Goal: Navigation & Orientation: Find specific page/section

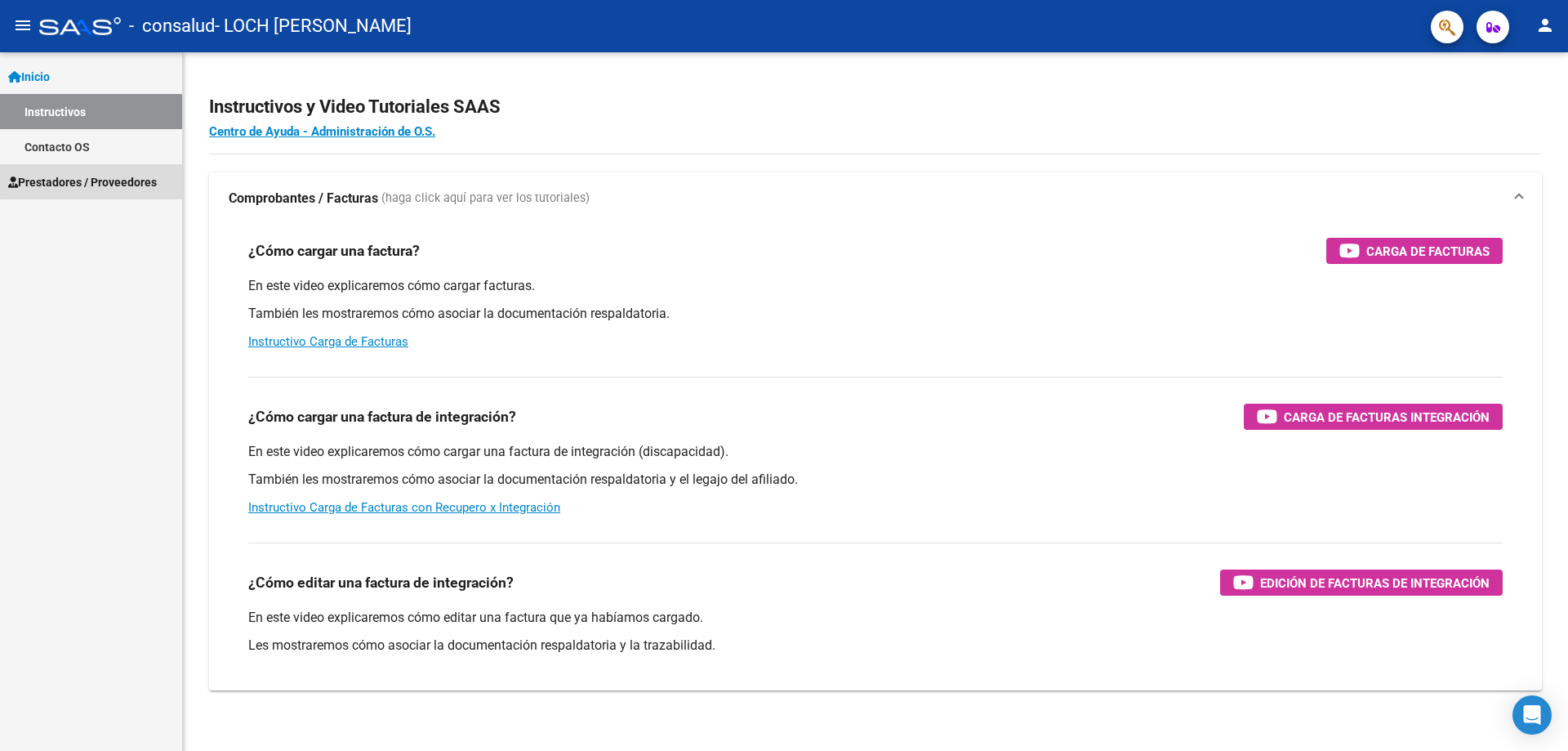
click at [106, 179] on span "Prestadores / Proveedores" at bounding box center [82, 182] width 148 height 18
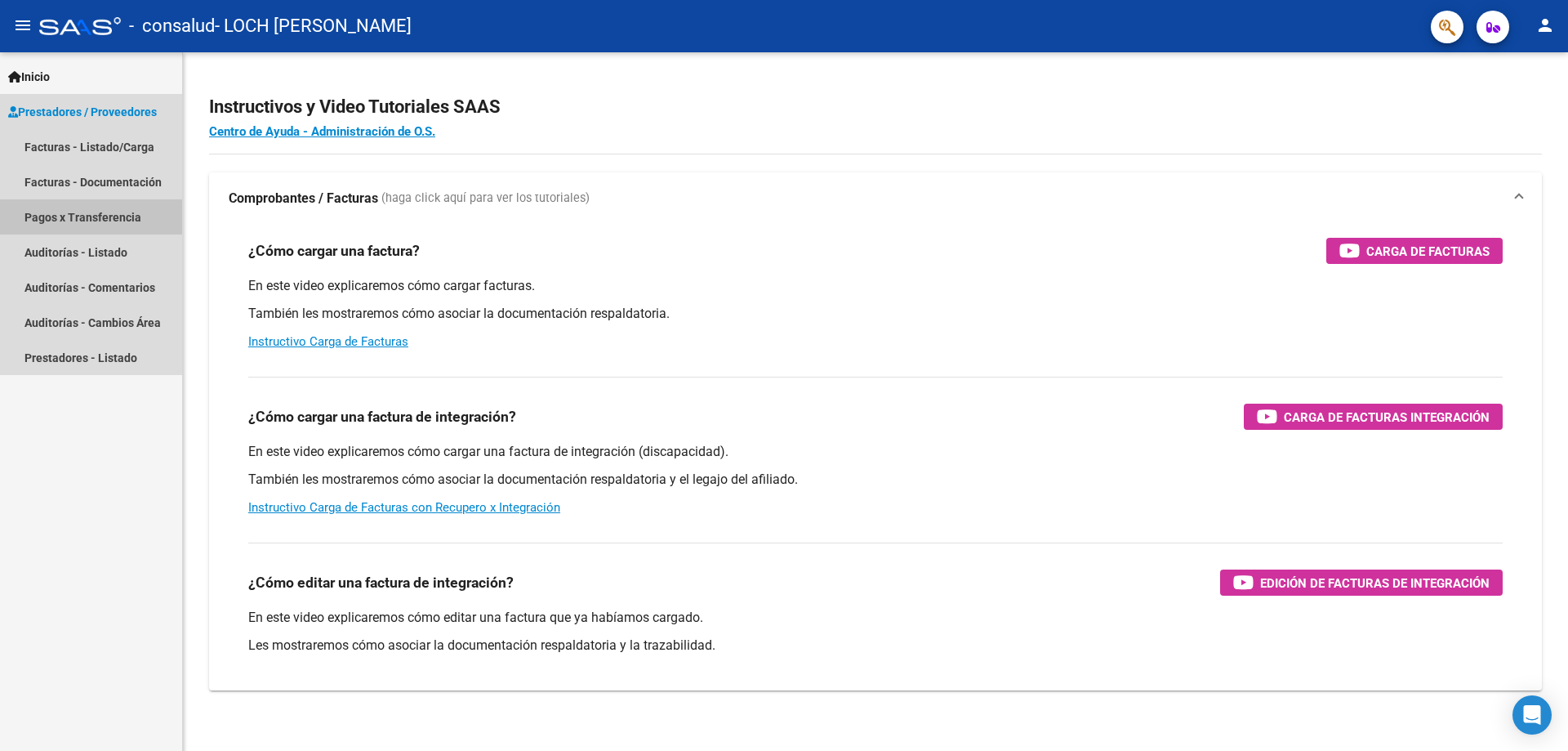
click at [129, 217] on link "Pagos x Transferencia" at bounding box center [91, 217] width 183 height 35
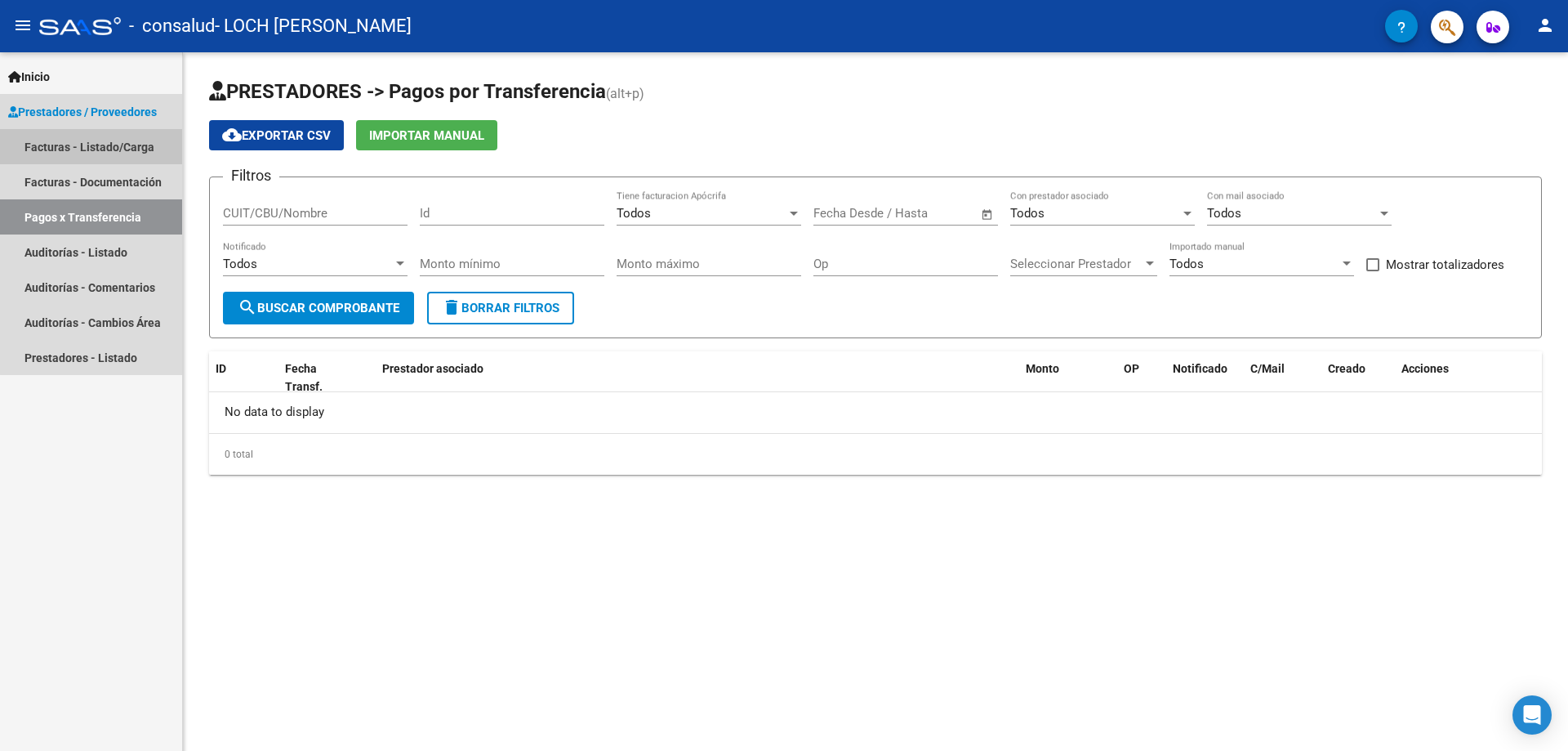
click at [108, 151] on link "Facturas - Listado/Carga" at bounding box center [91, 147] width 183 height 35
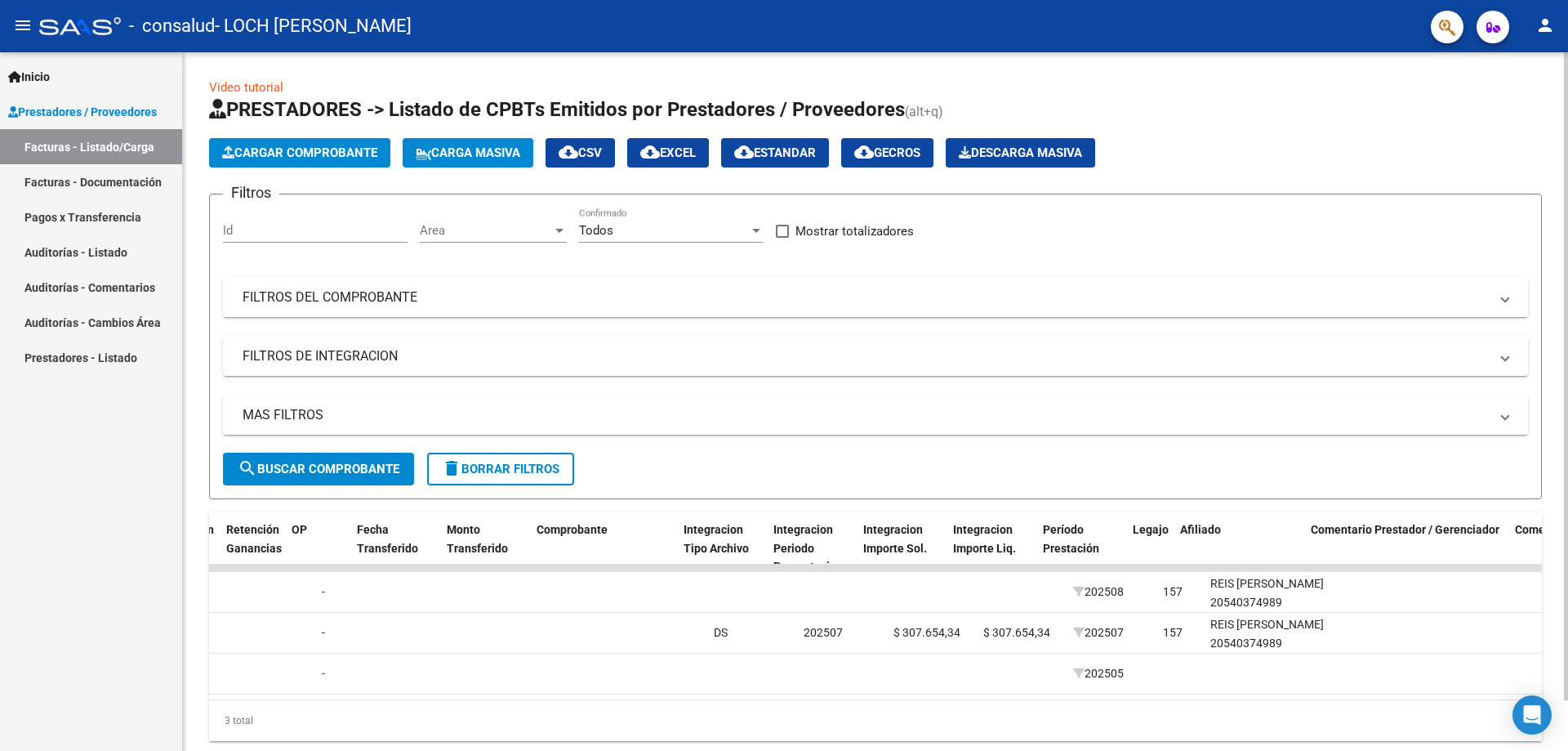
scroll to position [0, 1295]
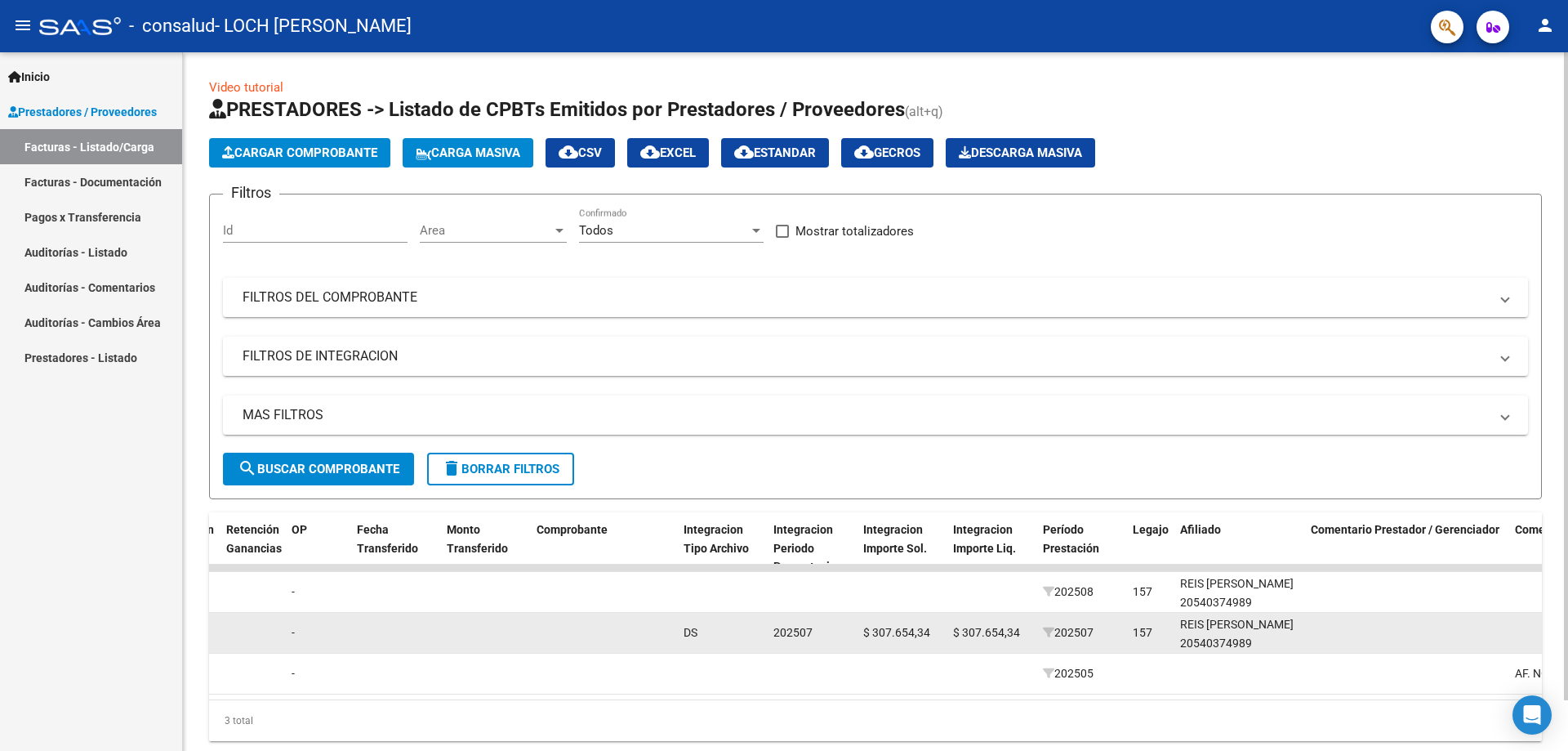
click at [685, 634] on span "DS" at bounding box center [691, 632] width 14 height 13
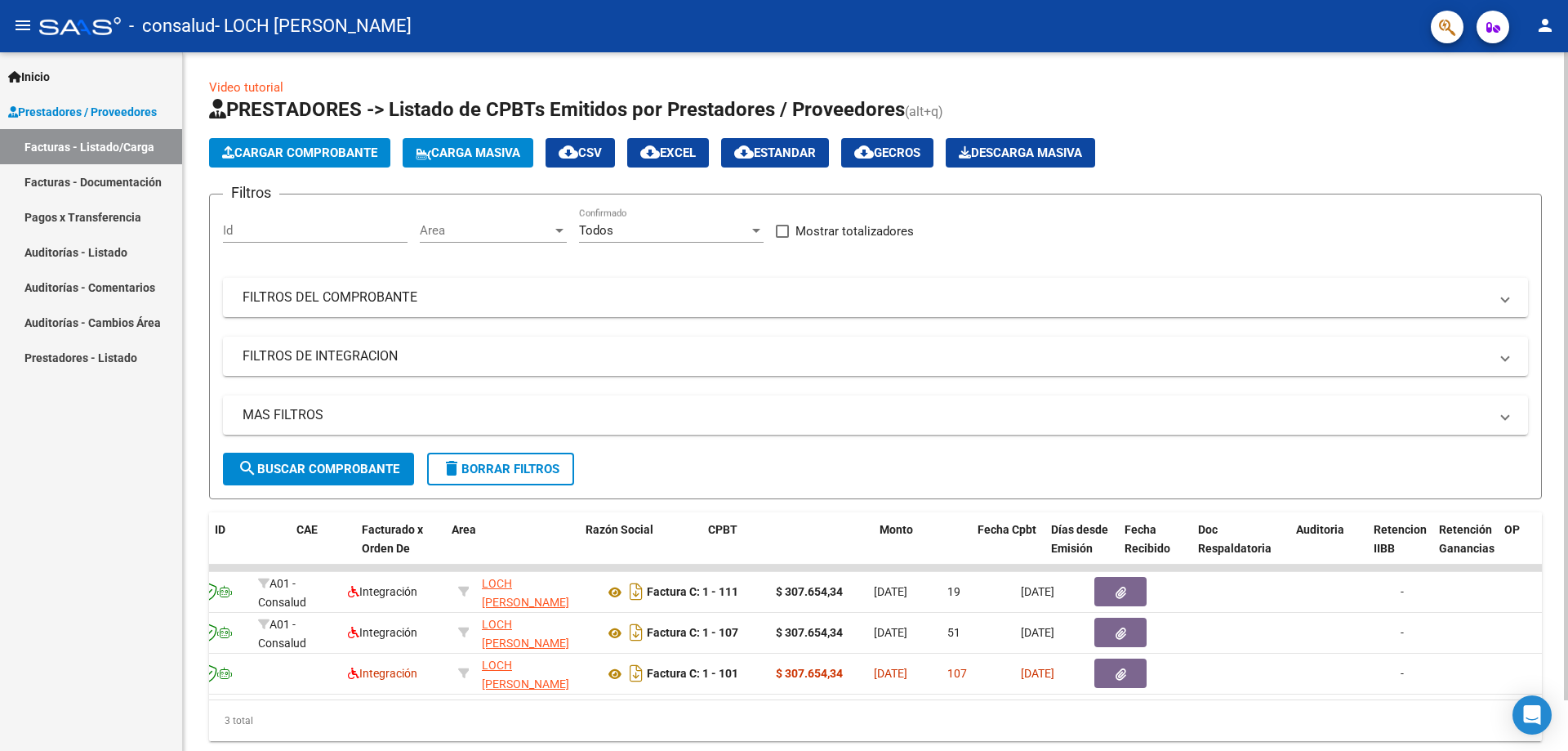
scroll to position [0, 0]
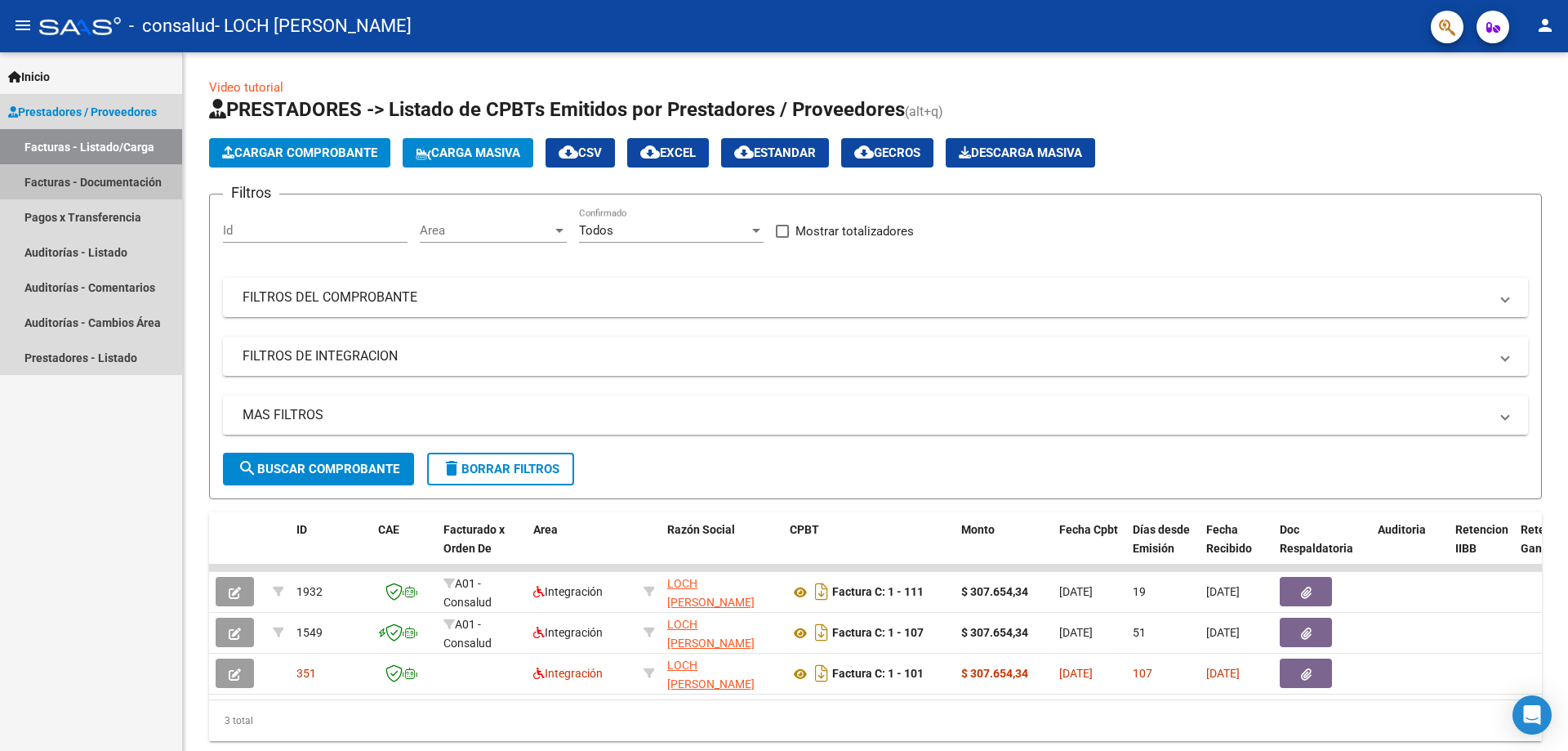
click at [61, 182] on link "Facturas - Documentación" at bounding box center [91, 182] width 183 height 35
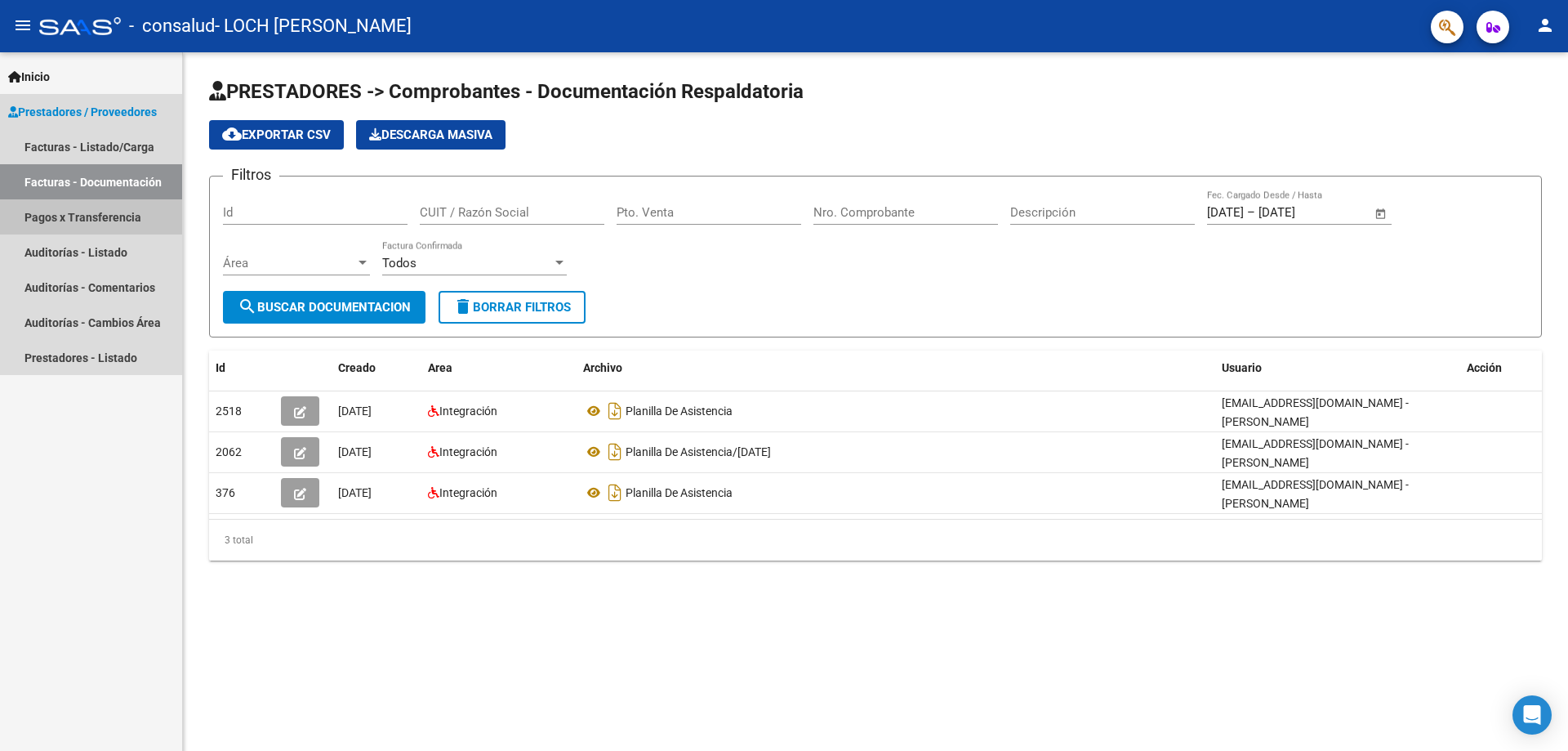
click at [78, 213] on link "Pagos x Transferencia" at bounding box center [91, 217] width 183 height 35
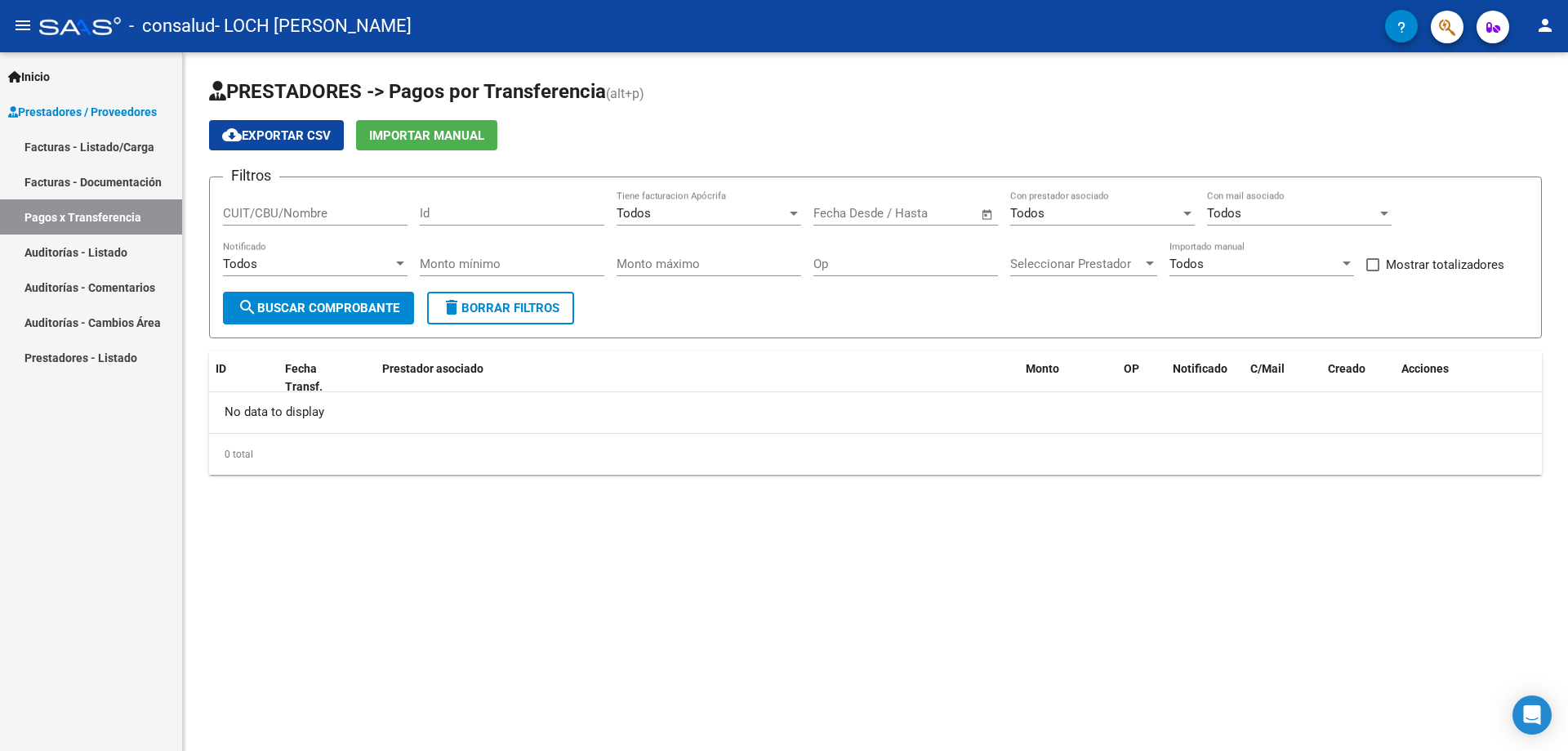
click at [86, 250] on link "Auditorías - Listado" at bounding box center [91, 252] width 183 height 35
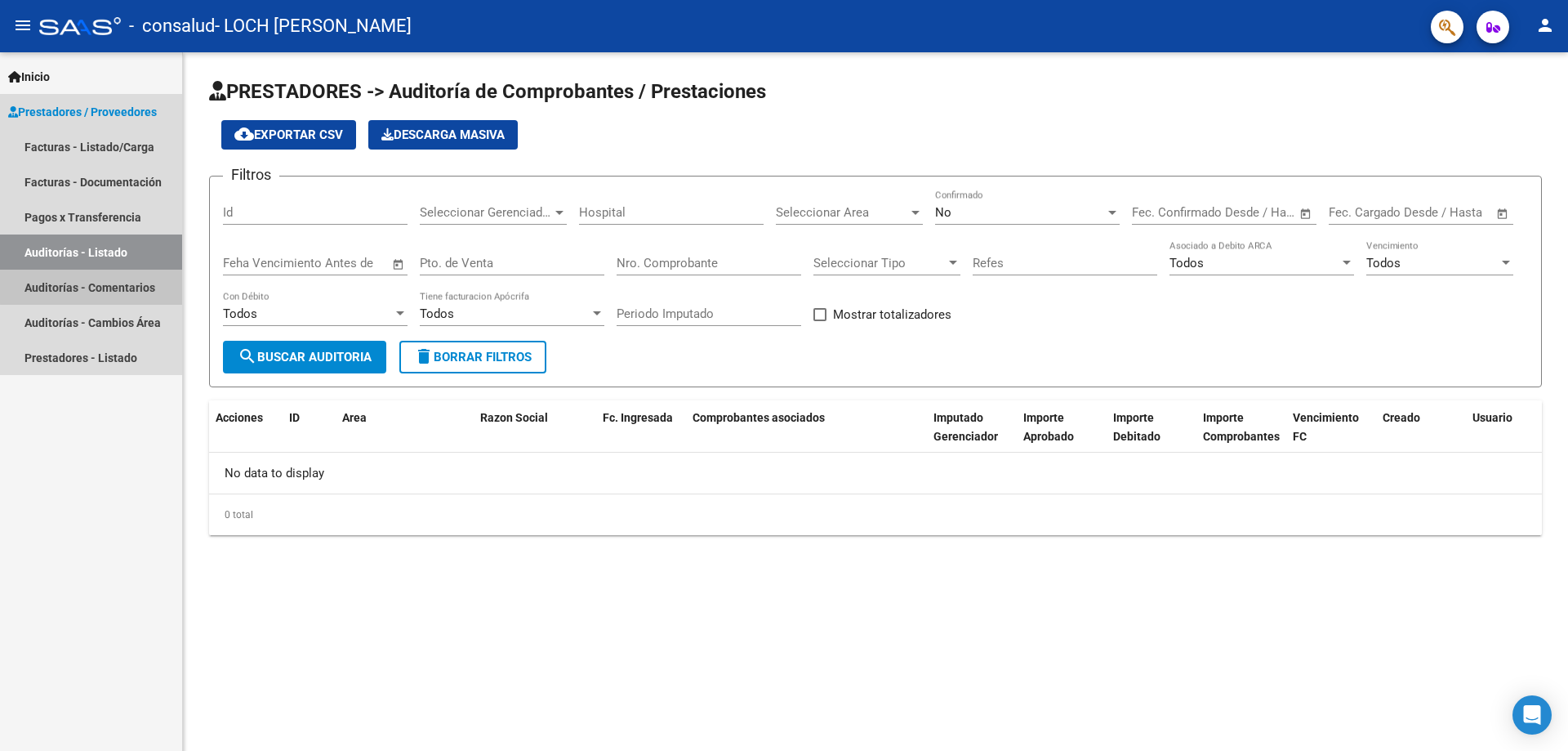
click at [98, 279] on link "Auditorías - Comentarios" at bounding box center [91, 287] width 183 height 35
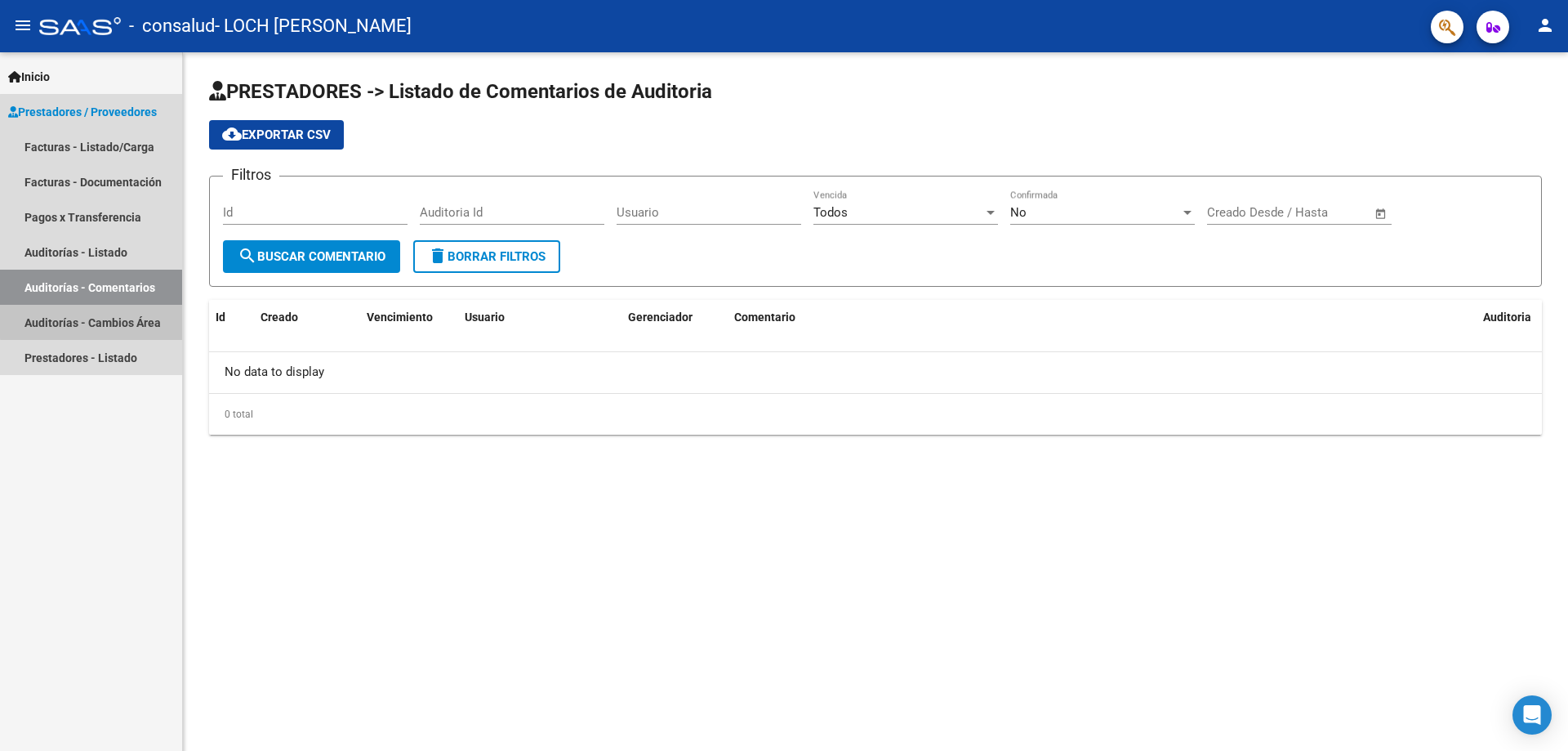
click at [112, 312] on link "Auditorías - Cambios Área" at bounding box center [91, 322] width 183 height 35
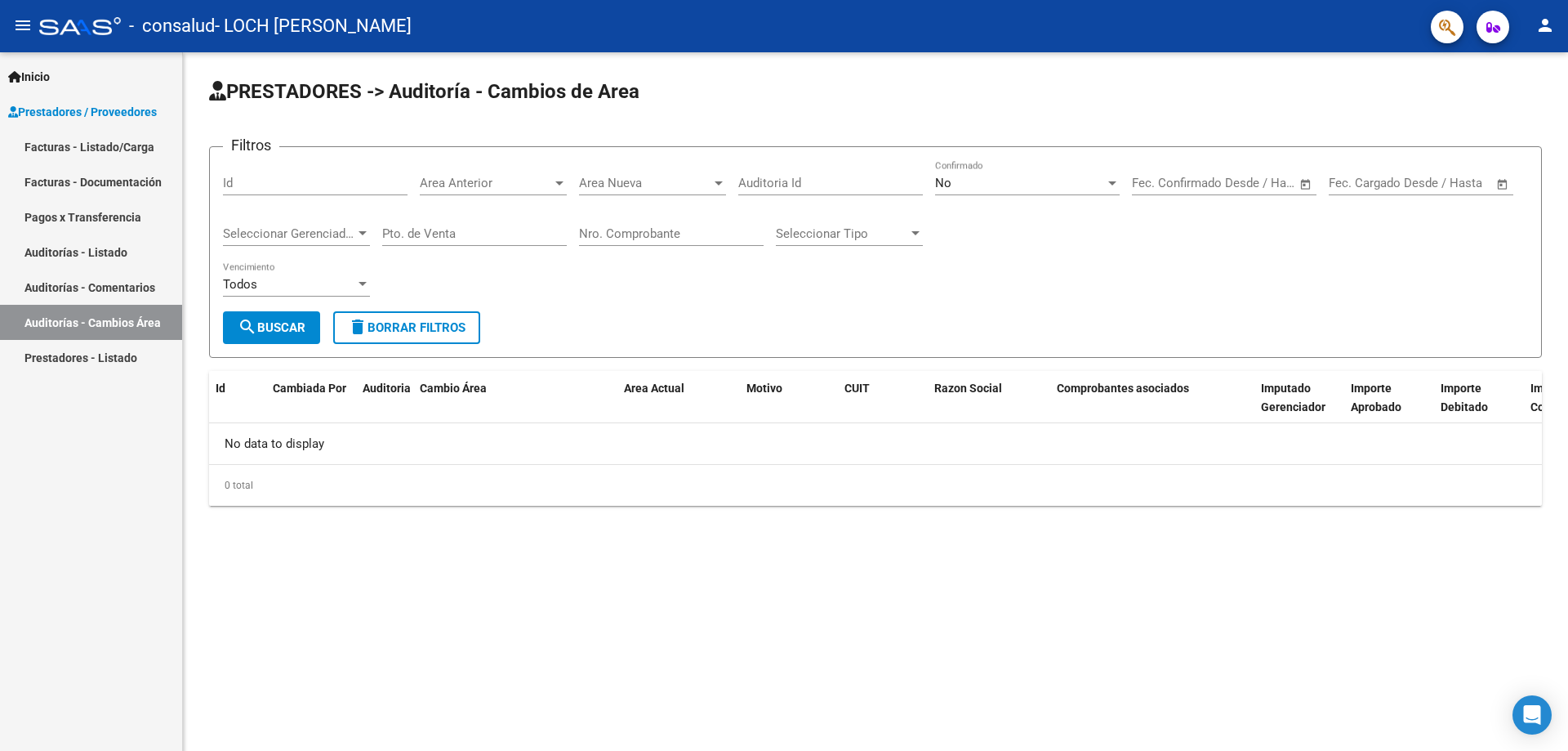
click at [113, 349] on link "Prestadores - Listado" at bounding box center [91, 357] width 183 height 35
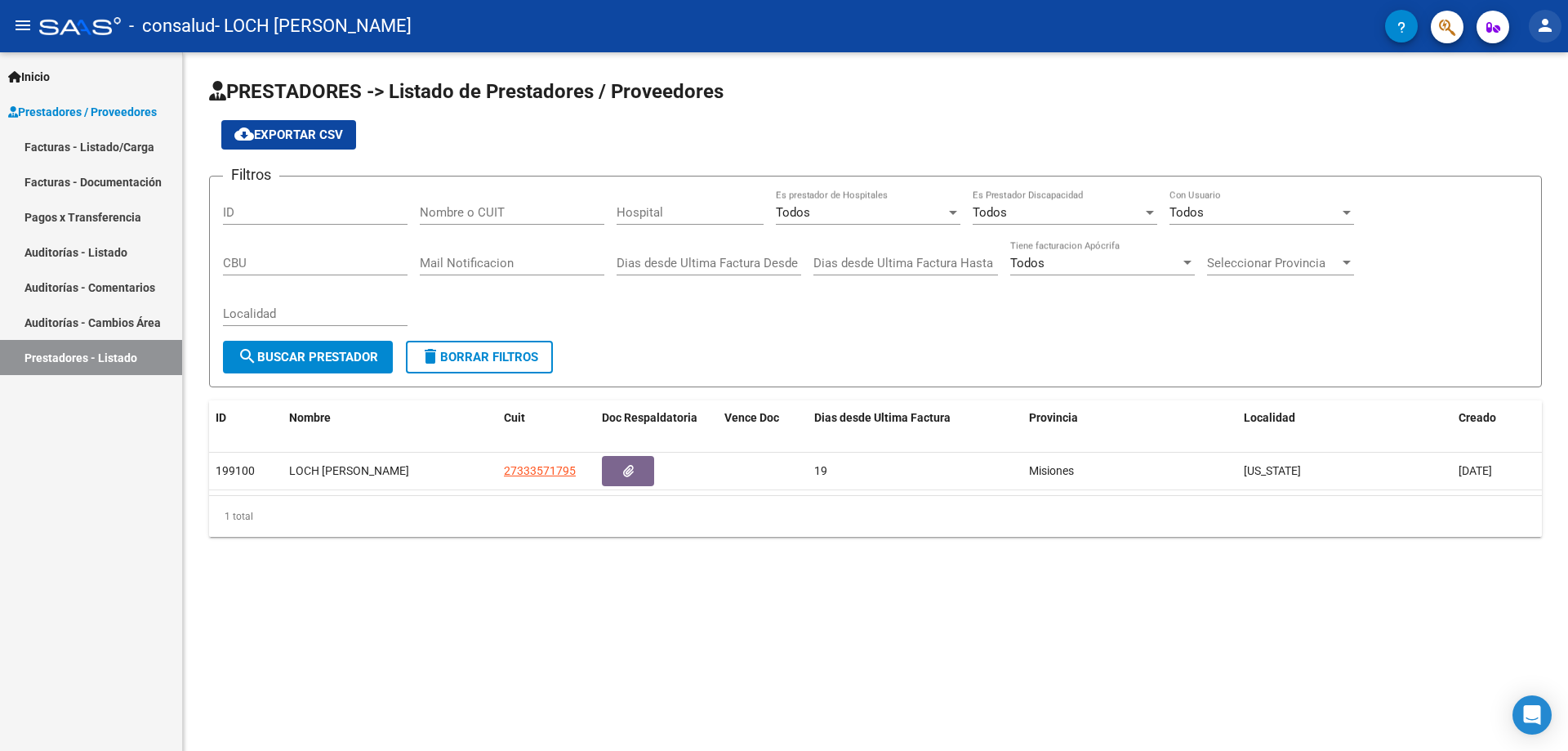
click at [1559, 28] on button "person" at bounding box center [1545, 26] width 33 height 33
click at [1523, 113] on button "exit_to_app Salir" at bounding box center [1511, 108] width 99 height 39
